Goal: Task Accomplishment & Management: Manage account settings

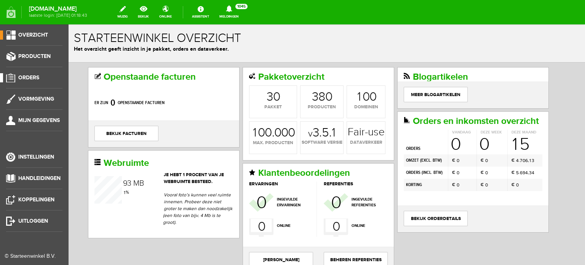
click at [30, 76] on span "Orders" at bounding box center [28, 77] width 21 height 6
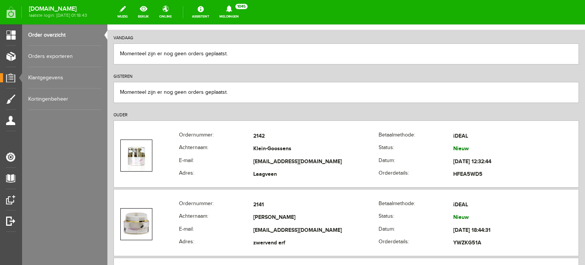
scroll to position [96, 0]
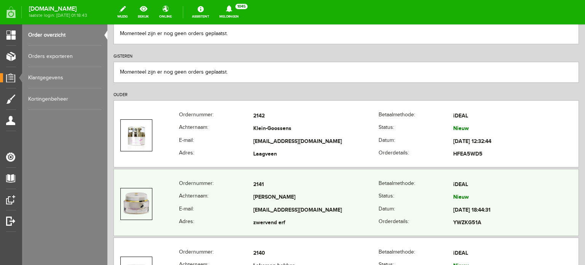
click at [256, 196] on td "[PERSON_NAME]" at bounding box center [315, 197] width 125 height 13
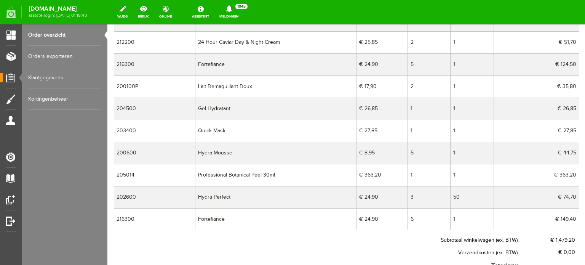
scroll to position [259, 0]
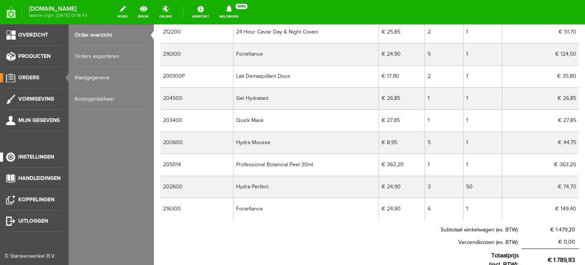
click at [42, 157] on span "Instellingen" at bounding box center [36, 157] width 36 height 6
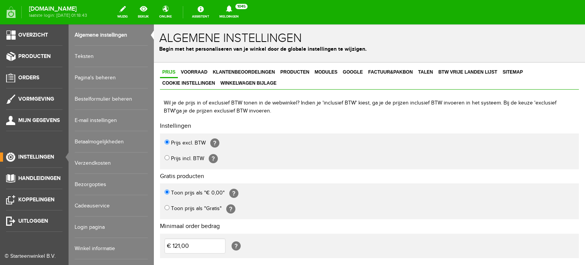
click at [89, 229] on link "Login pagina" at bounding box center [111, 226] width 73 height 21
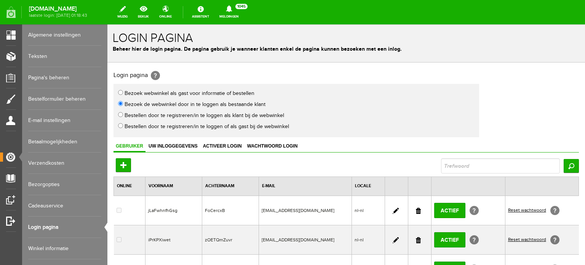
click at [416, 208] on link at bounding box center [418, 211] width 5 height 6
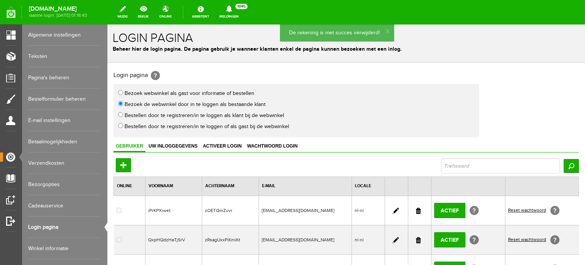
click at [416, 209] on link at bounding box center [418, 211] width 5 height 6
click at [416, 208] on link at bounding box center [418, 211] width 5 height 6
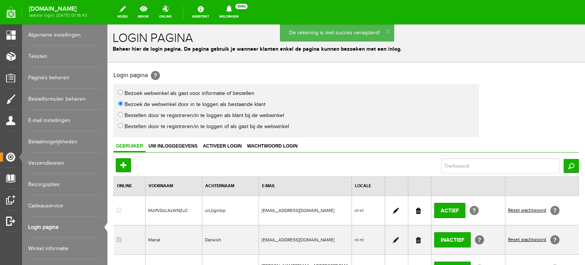
click at [416, 208] on link at bounding box center [418, 211] width 5 height 6
